Goal: Contribute content: Add original content to the website for others to see

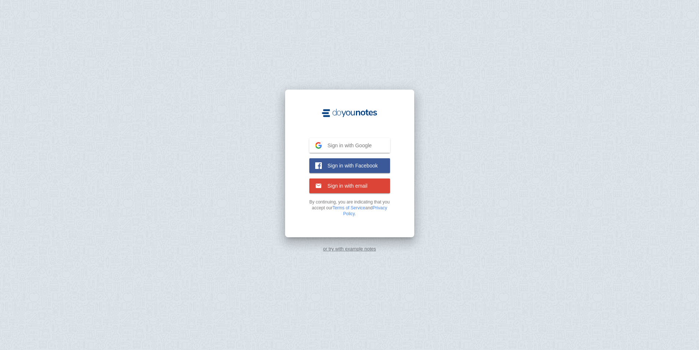
click at [326, 145] on span "Sign in with Google" at bounding box center [347, 145] width 50 height 7
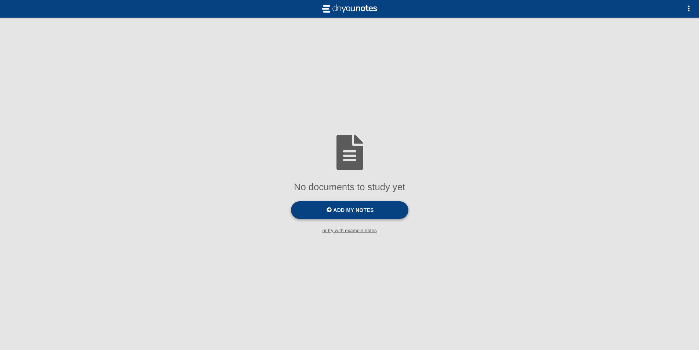
click at [349, 212] on span "Add my notes" at bounding box center [353, 210] width 40 height 6
click at [0, 0] on input "Add my notes" at bounding box center [0, 0] width 0 height 0
click at [692, 8] on span "button" at bounding box center [689, 9] width 6 height 6
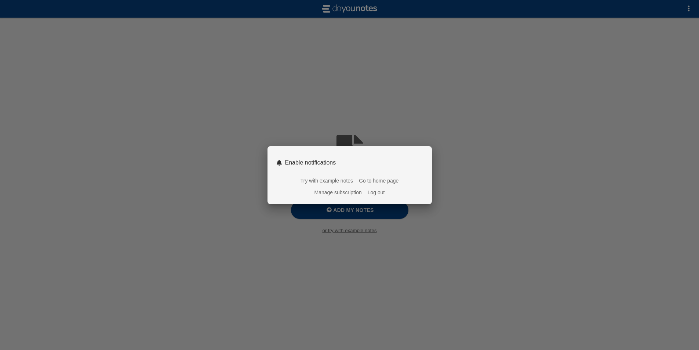
click at [496, 149] on div at bounding box center [349, 175] width 699 height 350
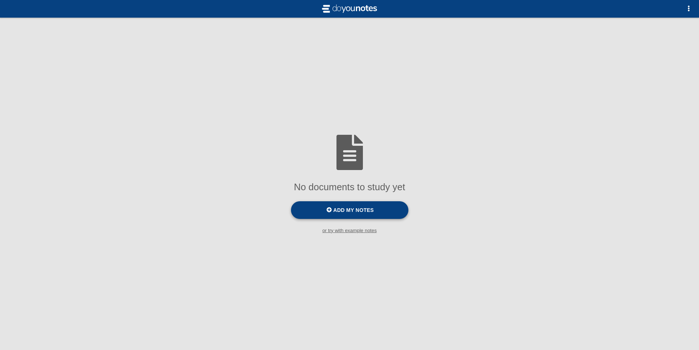
click at [353, 210] on span "Add my notes" at bounding box center [353, 210] width 40 height 6
click at [0, 0] on input "Add my notes" at bounding box center [0, 0] width 0 height 0
